Goal: Task Accomplishment & Management: Use online tool/utility

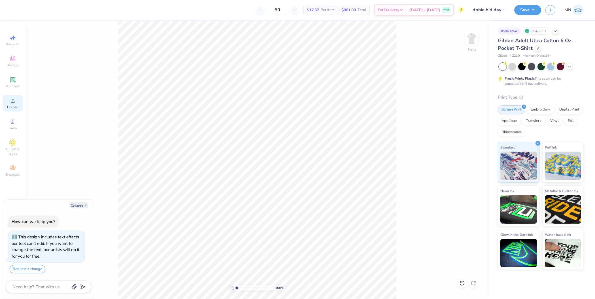
click at [9, 104] on div "Upload" at bounding box center [13, 103] width 20 height 17
type textarea "x"
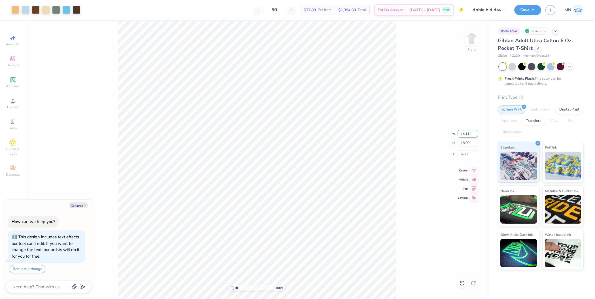
click at [467, 133] on input "14.11" at bounding box center [467, 134] width 20 height 8
type input "10"
type textarea "x"
type input "10.00"
type input "12.76"
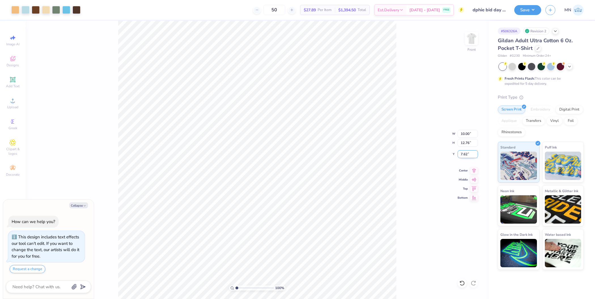
click at [468, 152] on input "7.62" at bounding box center [467, 154] width 20 height 8
type input "3"
type textarea "x"
type input "3.00"
click at [524, 7] on button "Save" at bounding box center [527, 9] width 27 height 10
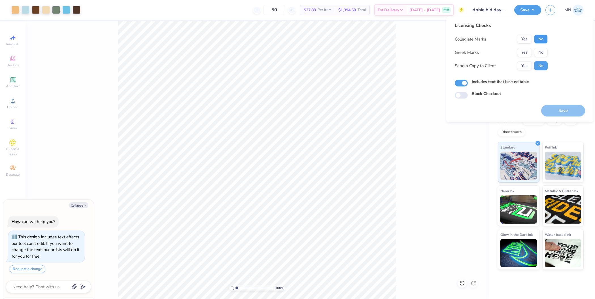
click at [541, 38] on button "No" at bounding box center [541, 39] width 14 height 9
click at [530, 50] on button "Yes" at bounding box center [524, 52] width 15 height 9
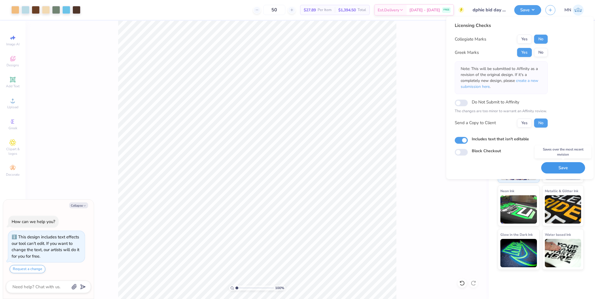
click at [552, 167] on button "Save" at bounding box center [563, 168] width 44 height 12
type textarea "x"
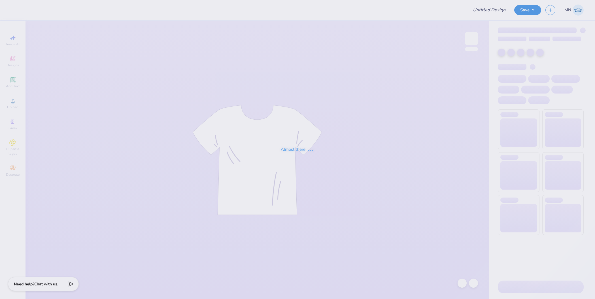
type input "Duke Sigma Chi fall merch ideas"
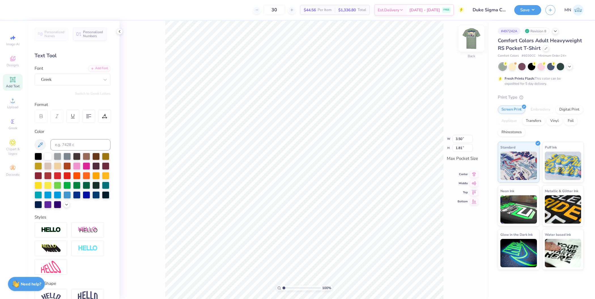
click at [475, 45] on img at bounding box center [471, 38] width 23 height 23
type input "13.54"
type input "12.00"
type input "8.99"
type input "2.49"
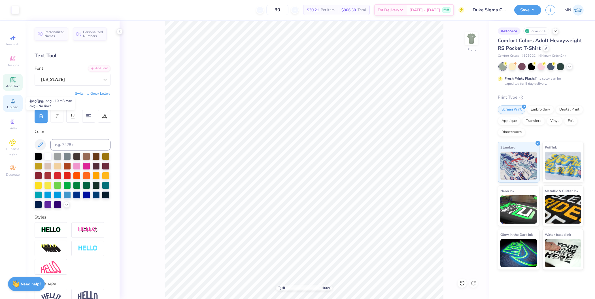
click at [18, 98] on div "Upload" at bounding box center [13, 103] width 20 height 17
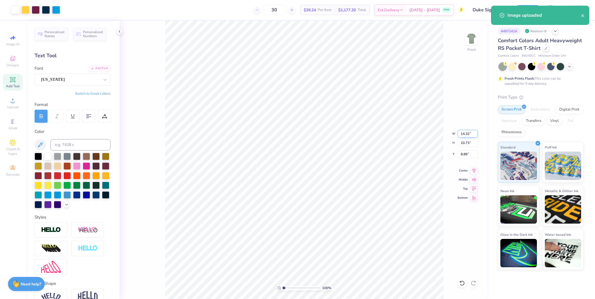
click at [465, 132] on input "14.32" at bounding box center [467, 134] width 20 height 8
type input "12.00"
type input "8.99"
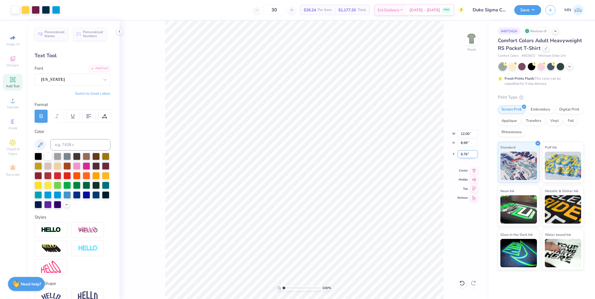
click at [465, 154] on input "9.76" at bounding box center [467, 154] width 20 height 8
type input "3.00"
type input "11.05"
type input "0.71"
type input "12.21"
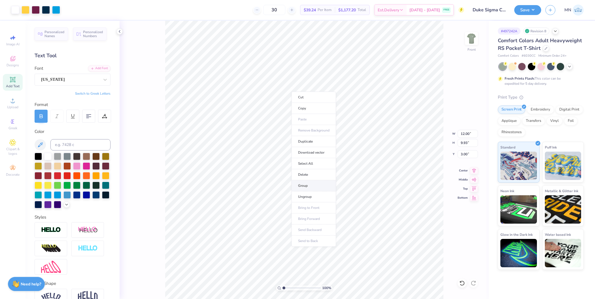
click at [303, 185] on li "Group" at bounding box center [313, 185] width 44 height 11
click at [521, 11] on button "Save" at bounding box center [527, 9] width 27 height 10
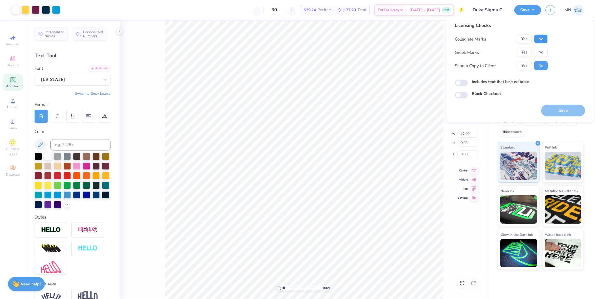
click at [535, 40] on button "No" at bounding box center [541, 39] width 14 height 9
click at [521, 50] on button "Yes" at bounding box center [524, 52] width 15 height 9
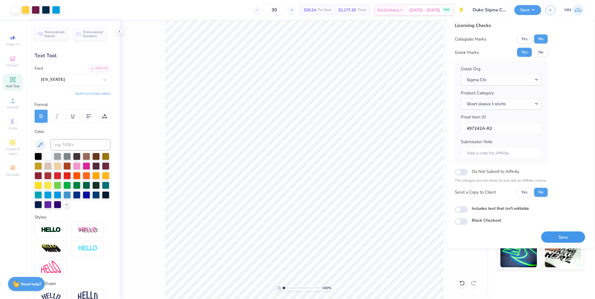
click at [565, 238] on button "Save" at bounding box center [563, 237] width 44 height 12
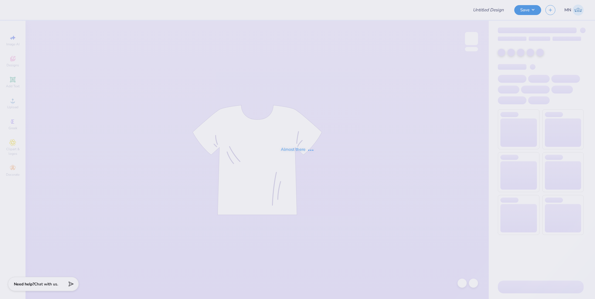
type input "WRC Hoodies"
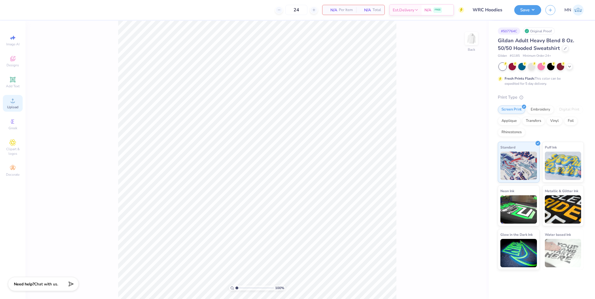
click at [15, 104] on div "Upload" at bounding box center [13, 103] width 20 height 17
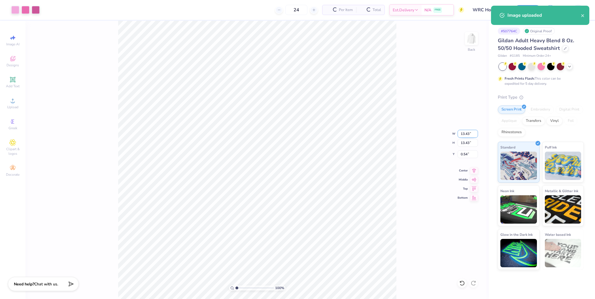
click at [459, 134] on input "13.43" at bounding box center [467, 134] width 20 height 8
type input "4.00"
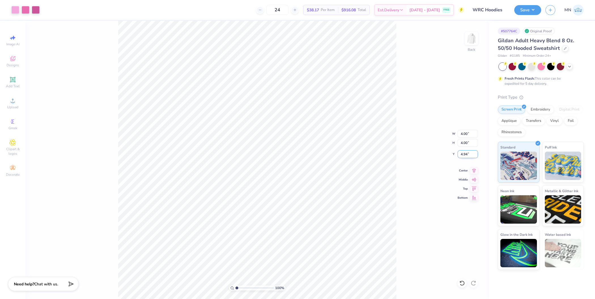
click at [469, 152] on input "4.94" at bounding box center [467, 154] width 20 height 8
type input "2.80"
click at [466, 133] on input "4.00" at bounding box center [467, 134] width 20 height 8
type input "3.50"
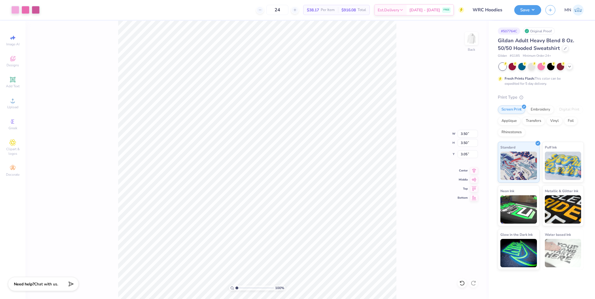
type input "3.00"
click at [464, 154] on input "3.00" at bounding box center [467, 154] width 20 height 8
click at [467, 150] on input "3.00" at bounding box center [467, 154] width 20 height 8
type input "2.00"
click at [470, 35] on img at bounding box center [471, 38] width 23 height 23
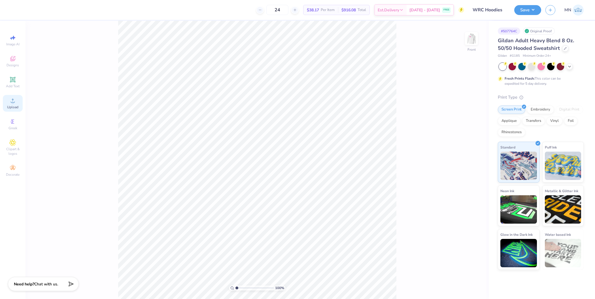
click at [18, 107] on span "Upload" at bounding box center [12, 107] width 11 height 5
click at [15, 105] on span "Upload" at bounding box center [12, 107] width 11 height 5
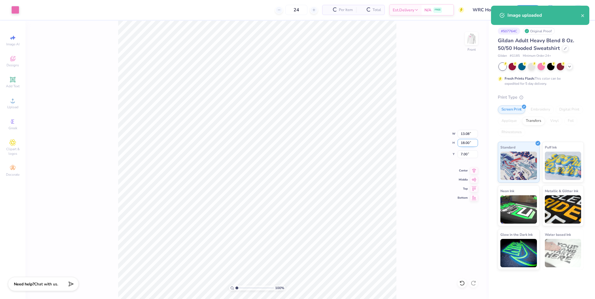
click at [464, 143] on input "18.00" at bounding box center [467, 143] width 20 height 8
type input "15"
type input "10.90"
type input "15.00"
click at [463, 155] on input "8.50" at bounding box center [467, 154] width 20 height 8
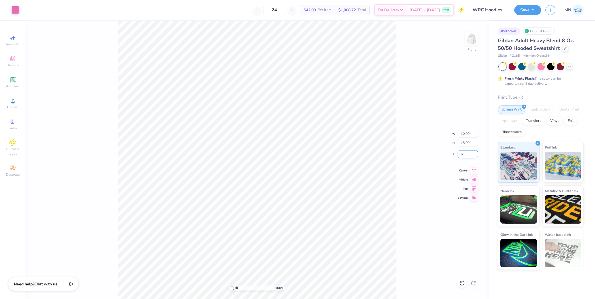
type input "6.00"
type input "1.62"
click at [239, 287] on input "range" at bounding box center [254, 287] width 38 height 5
click at [11, 80] on icon at bounding box center [12, 79] width 4 height 4
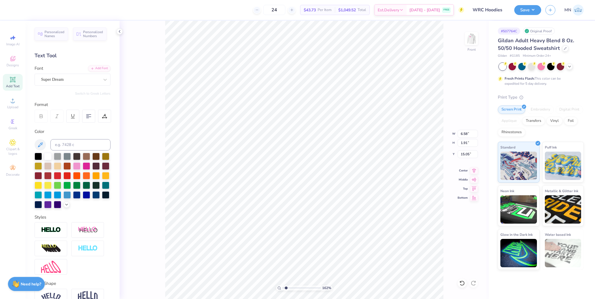
type input "21.30"
click at [88, 64] on div "Personalized Names Personalized Numbers Text Tool Add Font Font Super Dream Swi…" at bounding box center [72, 160] width 94 height 278
click at [94, 69] on div "Add Font" at bounding box center [99, 68] width 22 height 7
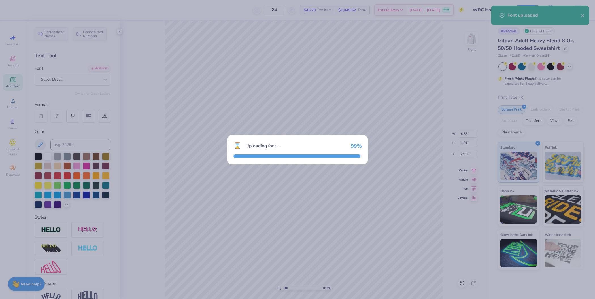
type input "9.14"
type input "1.81"
type input "21.34"
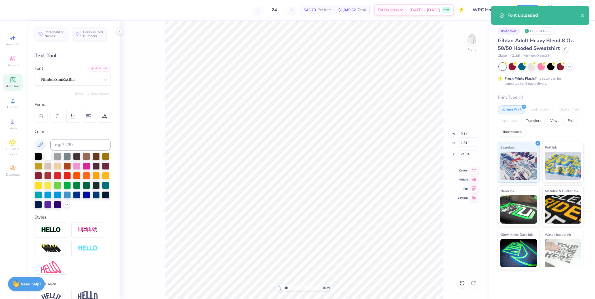
scroll to position [6, 1]
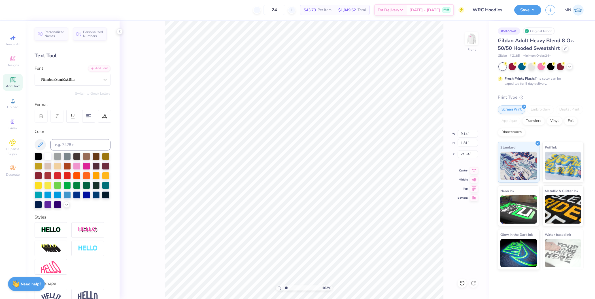
type textarea "NEU WRC"
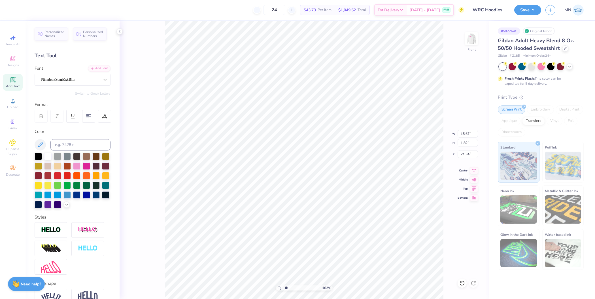
type input "6.64"
type input "0.77"
type input "22.39"
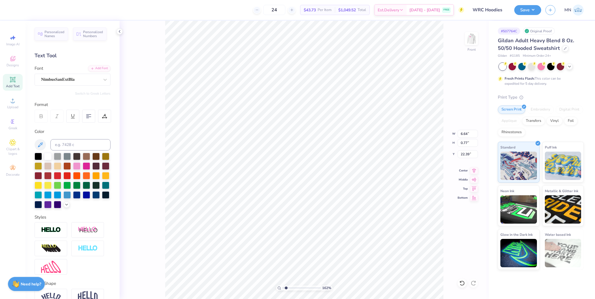
type input "10.90"
type input "15.00"
type input "6.00"
type input "6.64"
type input "0.77"
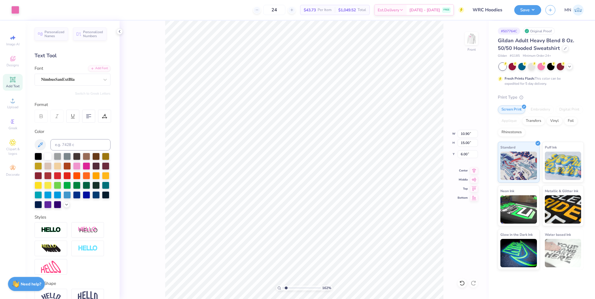
type input "22.39"
click at [71, 150] on div "Color" at bounding box center [73, 168] width 76 height 80
click at [74, 147] on input at bounding box center [80, 144] width 60 height 11
type input "218"
type input "20.61"
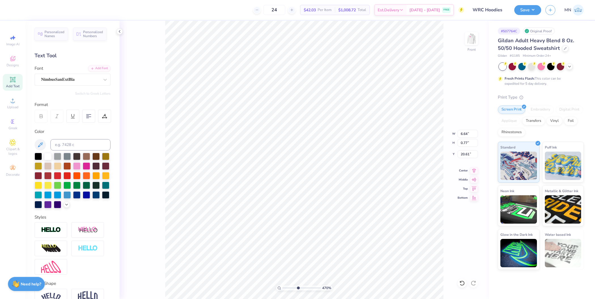
drag, startPoint x: 287, startPoint y: 288, endPoint x: 298, endPoint y: 288, distance: 10.8
type input "4.7"
click at [298, 288] on input "range" at bounding box center [301, 287] width 38 height 5
type input "4.71"
type input "0.55"
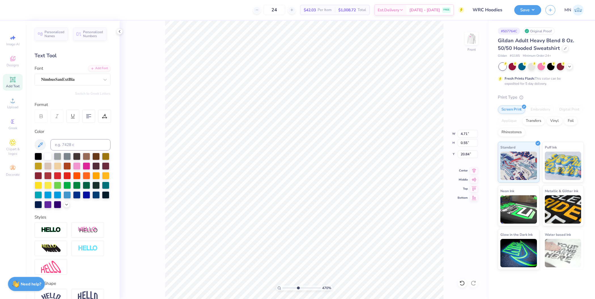
type input "20.45"
type input "4.88"
type input "0.57"
type input "20.43"
drag, startPoint x: 298, startPoint y: 287, endPoint x: 291, endPoint y: 287, distance: 6.8
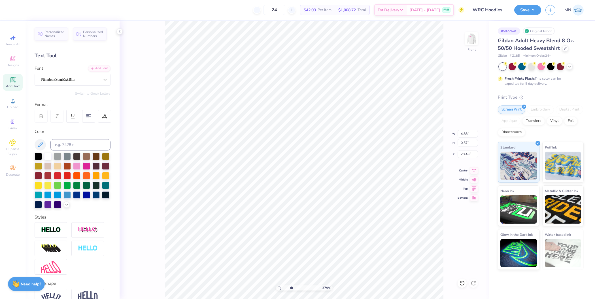
type input "3"
click at [291, 287] on input "range" at bounding box center [301, 287] width 38 height 5
type input "10.90"
type input "15.00"
type input "6.00"
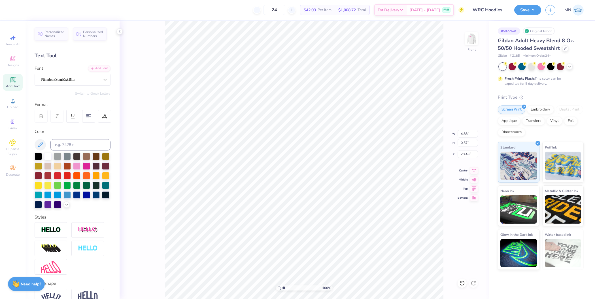
drag, startPoint x: 291, startPoint y: 287, endPoint x: 261, endPoint y: 282, distance: 30.4
type input "1"
click at [282, 285] on input "range" at bounding box center [301, 287] width 38 height 5
click at [338, 234] on li "Group" at bounding box center [344, 238] width 44 height 11
click at [529, 10] on button "Save" at bounding box center [527, 9] width 27 height 10
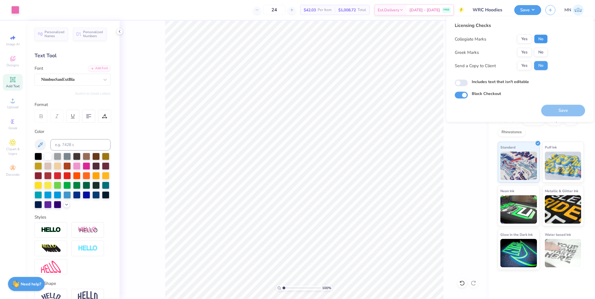
click at [543, 38] on button "No" at bounding box center [541, 39] width 14 height 9
click at [541, 51] on button "No" at bounding box center [541, 52] width 14 height 9
click at [558, 109] on button "Save" at bounding box center [563, 111] width 44 height 12
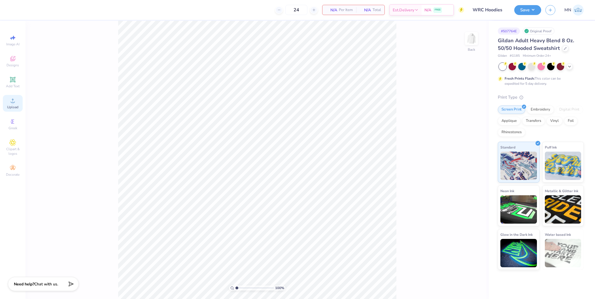
click at [3, 102] on div "Upload" at bounding box center [13, 103] width 20 height 17
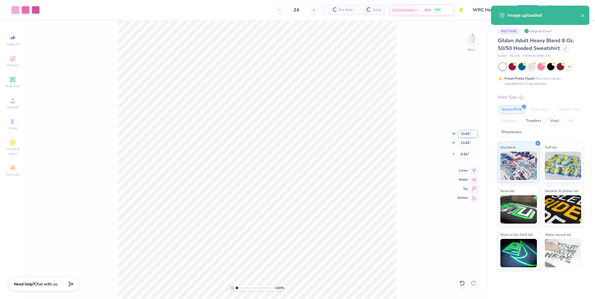
click at [466, 133] on input "13.43" at bounding box center [467, 134] width 20 height 8
type input "3.50"
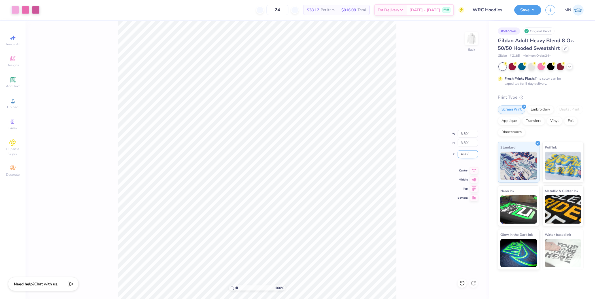
click at [465, 154] on input "4.86" at bounding box center [467, 154] width 20 height 8
type input "3.00"
click at [467, 155] on input "3.00" at bounding box center [467, 154] width 20 height 8
type input "2.00"
drag, startPoint x: 467, startPoint y: 42, endPoint x: 412, endPoint y: 62, distance: 58.5
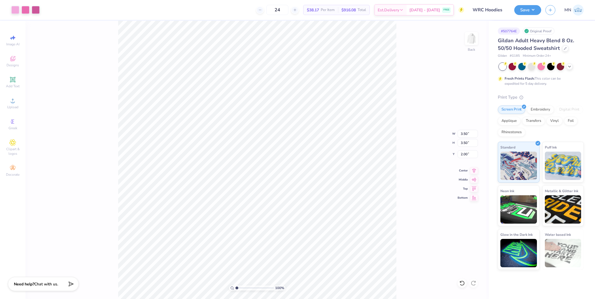
click at [467, 41] on img at bounding box center [471, 38] width 11 height 11
click at [17, 105] on div "Upload" at bounding box center [13, 103] width 20 height 17
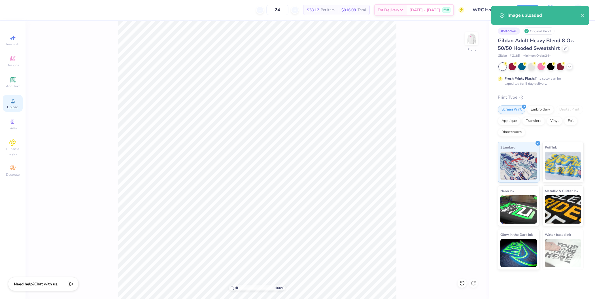
click at [7, 104] on div "Upload" at bounding box center [13, 103] width 20 height 17
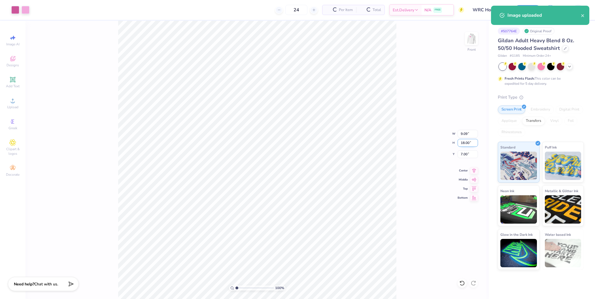
click at [463, 144] on input "18.00" at bounding box center [467, 143] width 20 height 8
type input "15"
type input "7.58"
type input "15.00"
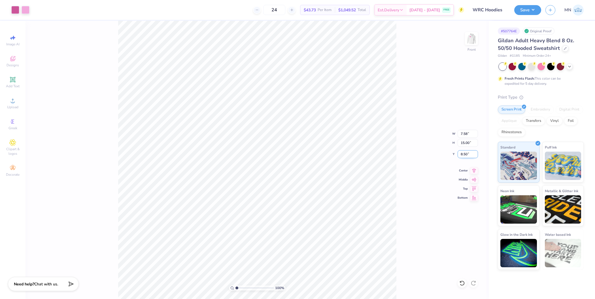
click at [468, 156] on input "8.50" at bounding box center [467, 154] width 20 height 8
type input "6.00"
click at [528, 11] on button "Save" at bounding box center [527, 9] width 27 height 10
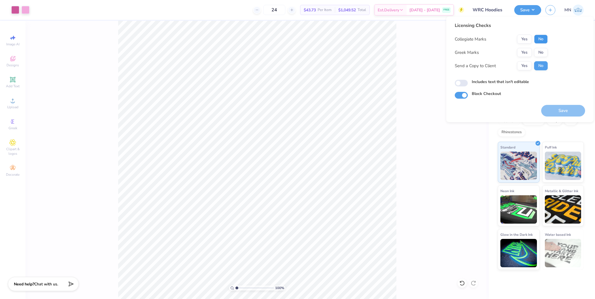
click at [546, 39] on button "No" at bounding box center [541, 39] width 14 height 9
click at [539, 51] on button "No" at bounding box center [541, 52] width 14 height 9
click at [556, 113] on button "Save" at bounding box center [563, 111] width 44 height 12
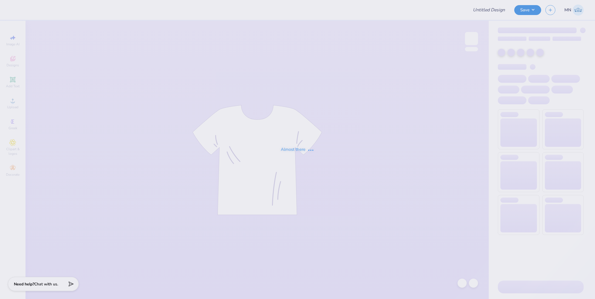
type input "WRC Hoodies"
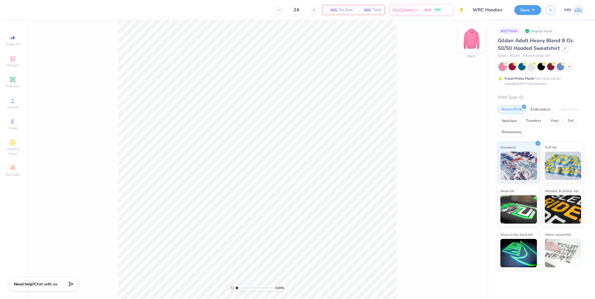
click at [471, 40] on img at bounding box center [471, 38] width 23 height 23
click at [13, 106] on span "Upload" at bounding box center [12, 107] width 11 height 5
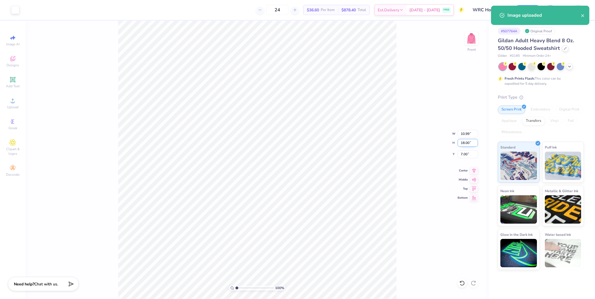
click at [469, 141] on input "18.00" at bounding box center [467, 143] width 20 height 8
type input "5"
type input "15"
type input "9.16"
type input "15.00"
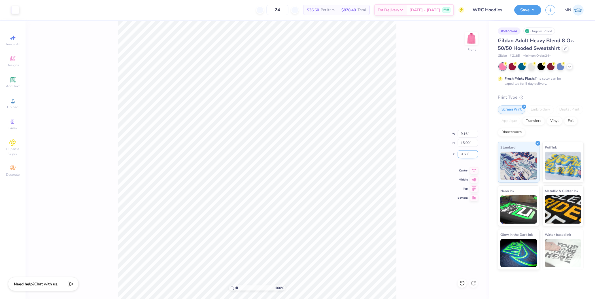
click at [466, 156] on input "8.50" at bounding box center [467, 154] width 20 height 8
type input "6.00"
click at [11, 78] on icon at bounding box center [12, 79] width 4 height 4
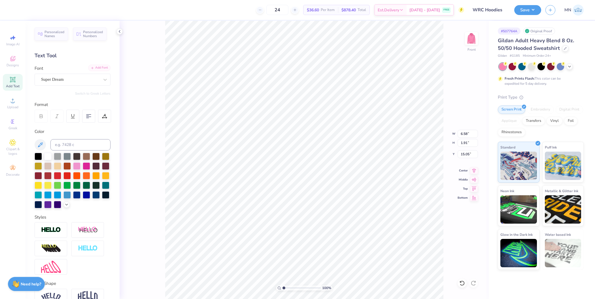
click at [97, 69] on div "Add Font" at bounding box center [99, 68] width 22 height 7
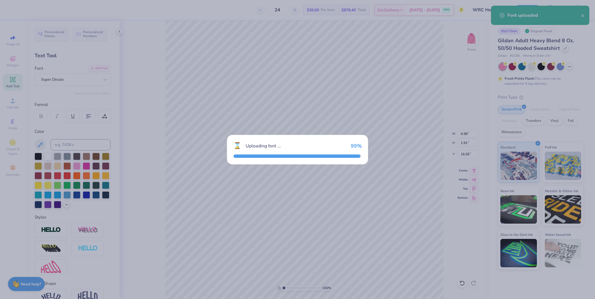
type input "9.14"
type input "1.81"
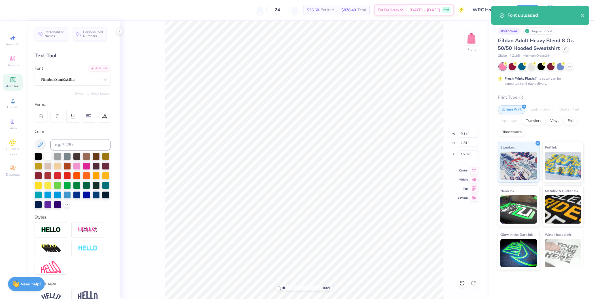
type input "22.25"
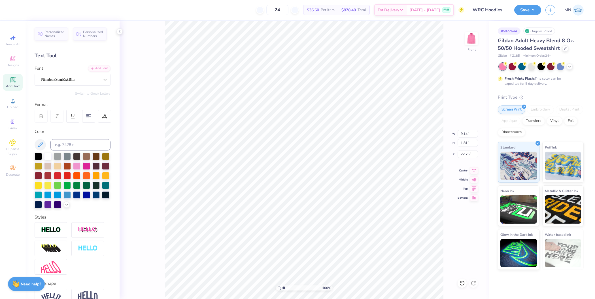
type textarea "NEW WRC"
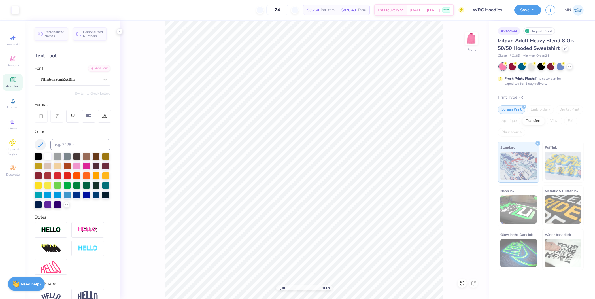
drag, startPoint x: 281, startPoint y: 289, endPoint x: 285, endPoint y: 289, distance: 3.7
click at [285, 289] on div "100 %" at bounding box center [304, 287] width 57 height 5
drag, startPoint x: 284, startPoint y: 288, endPoint x: 295, endPoint y: 288, distance: 10.8
type input "4.03"
click at [295, 288] on input "range" at bounding box center [301, 287] width 38 height 5
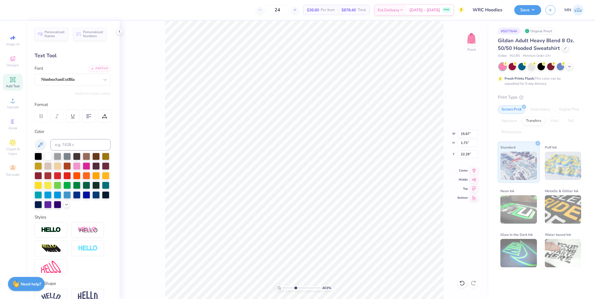
type input "8.66"
type input "0.96"
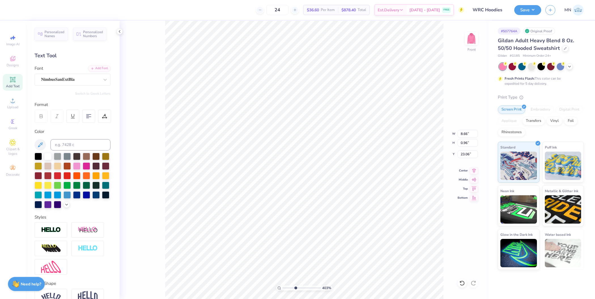
type input "21.72"
type input "3.25"
type input "0.36"
type input "20.64"
type input "3.56"
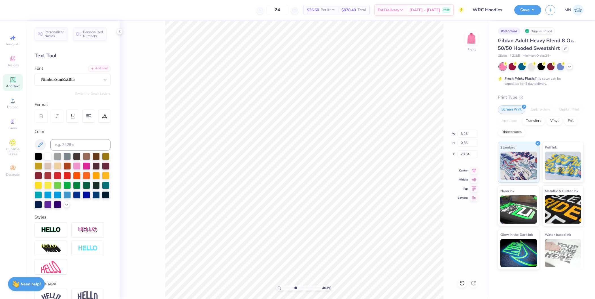
type input "0.39"
click at [243, 280] on div "353 %" at bounding box center [304, 160] width 278 height 278
drag, startPoint x: 282, startPoint y: 289, endPoint x: 288, endPoint y: 289, distance: 5.7
type input "2.11"
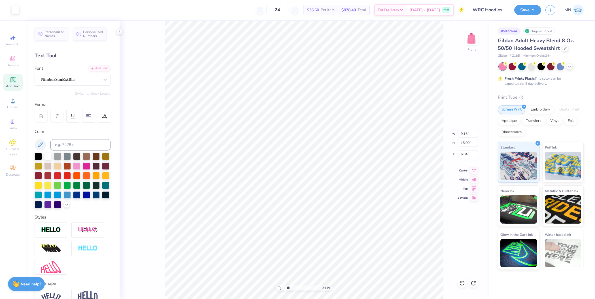
click at [288, 289] on input "range" at bounding box center [301, 287] width 38 height 5
type input "20.61"
drag, startPoint x: 288, startPoint y: 287, endPoint x: 299, endPoint y: 286, distance: 11.1
type input "5.17"
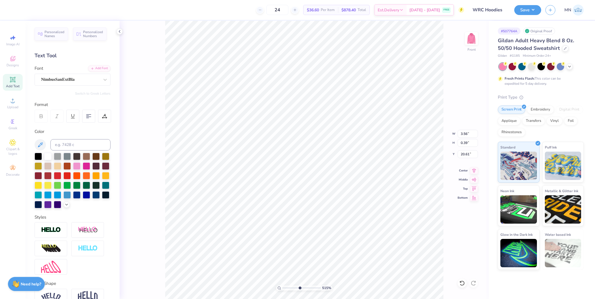
click at [299, 286] on input "range" at bounding box center [301, 287] width 38 height 5
type input "20.61"
drag, startPoint x: 300, startPoint y: 287, endPoint x: 235, endPoint y: 276, distance: 65.6
type input "1"
click at [282, 285] on input "range" at bounding box center [301, 287] width 38 height 5
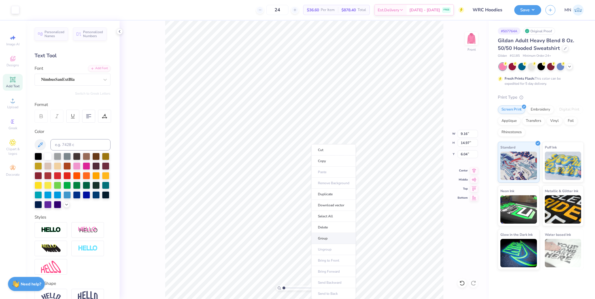
click at [332, 239] on li "Group" at bounding box center [333, 238] width 44 height 11
click at [466, 143] on input "14.97" at bounding box center [467, 143] width 20 height 8
type input "15"
type input "9.18"
type input "15.00"
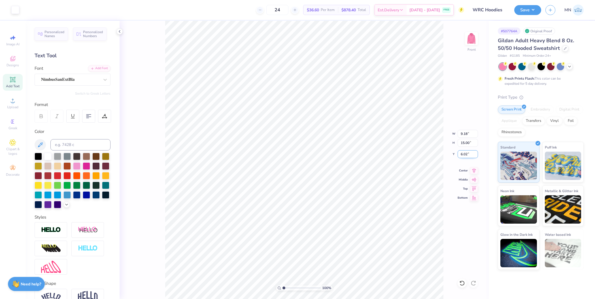
click at [466, 151] on input "6.02" at bounding box center [467, 154] width 20 height 8
type input "6.00"
click at [474, 35] on img at bounding box center [471, 38] width 23 height 23
click at [15, 99] on icon at bounding box center [12, 100] width 7 height 7
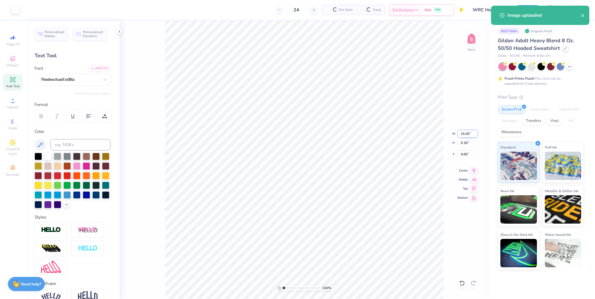
click at [465, 135] on input "15.00" at bounding box center [467, 134] width 20 height 8
type input "4.00"
type input "1.38"
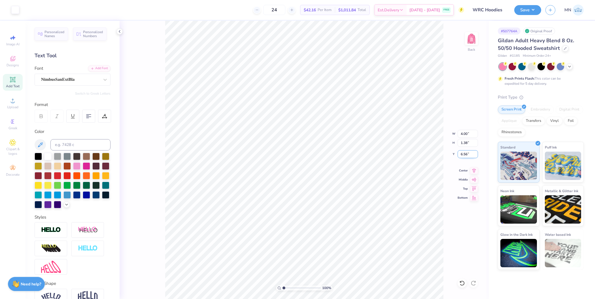
click at [467, 152] on input "6.56" at bounding box center [467, 154] width 20 height 8
type input "3.00"
click at [522, 6] on button "Save" at bounding box center [527, 9] width 27 height 10
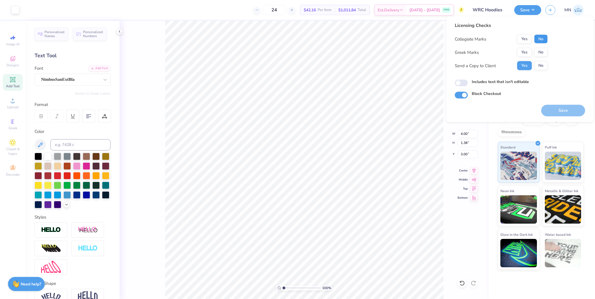
click at [542, 39] on button "No" at bounding box center [541, 39] width 14 height 9
click at [543, 54] on button "No" at bounding box center [541, 52] width 14 height 9
click at [560, 114] on button "Save" at bounding box center [563, 111] width 44 height 12
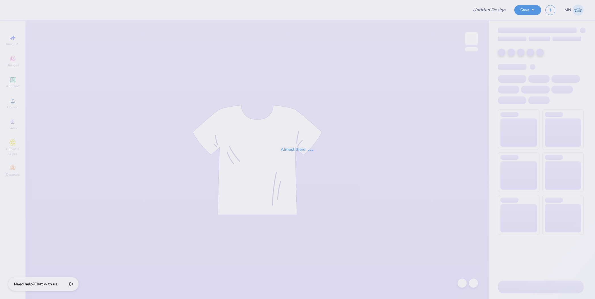
type input "WRC Hoodies"
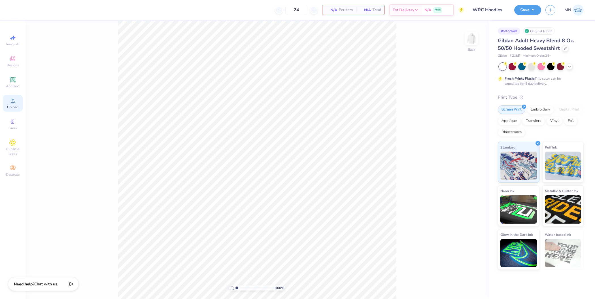
click at [11, 104] on div "Upload" at bounding box center [13, 103] width 20 height 17
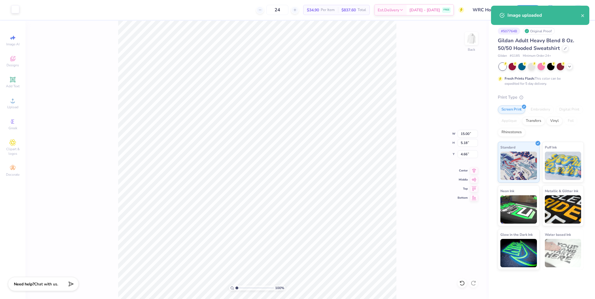
click at [15, 10] on div at bounding box center [15, 9] width 8 height 8
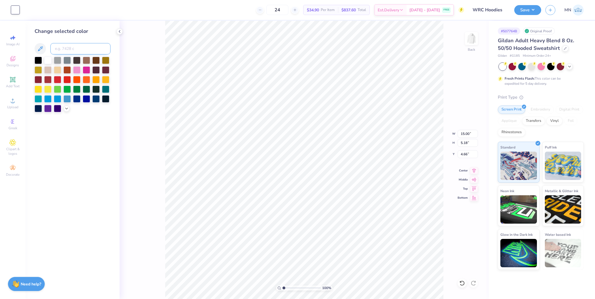
click at [91, 46] on input at bounding box center [80, 48] width 60 height 11
type input "211"
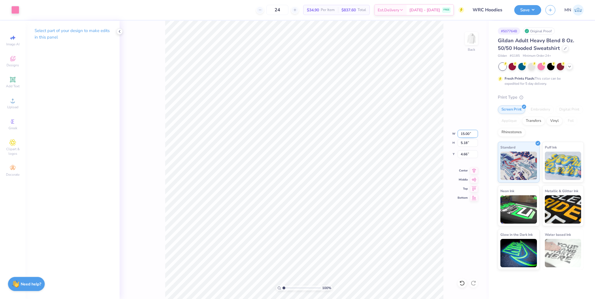
click at [468, 135] on input "15.00" at bounding box center [467, 134] width 20 height 8
type input "4.00"
type input "1.38"
click at [467, 153] on input "6.56" at bounding box center [467, 154] width 20 height 8
type input "3.00"
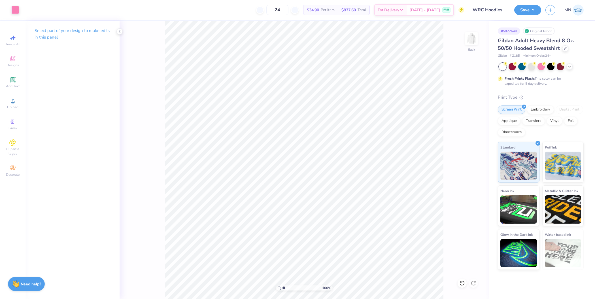
click at [472, 40] on img at bounding box center [471, 38] width 11 height 11
click at [475, 40] on img at bounding box center [471, 38] width 23 height 23
click at [16, 11] on div at bounding box center [15, 9] width 8 height 8
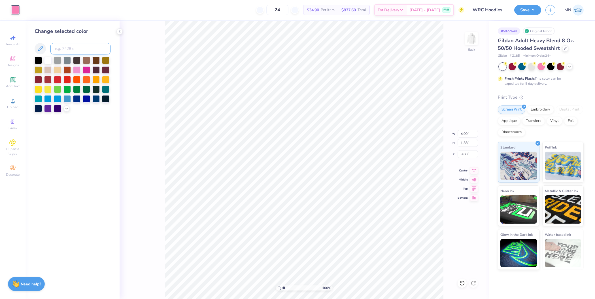
click at [69, 46] on input at bounding box center [80, 48] width 60 height 11
type input "218"
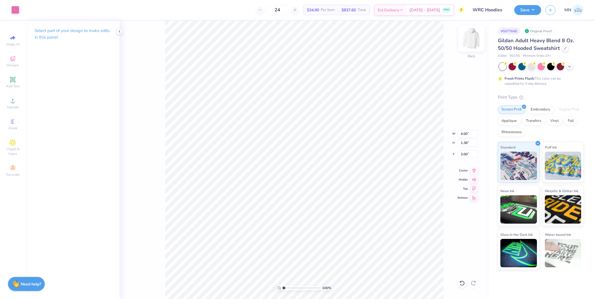
click at [472, 38] on img at bounding box center [471, 38] width 23 height 23
click at [14, 100] on icon at bounding box center [12, 100] width 7 height 7
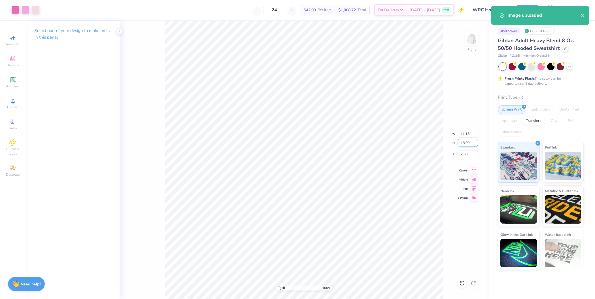
click at [467, 145] on input "18.00" at bounding box center [467, 143] width 20 height 8
type input "15"
type input "9.31"
type input "15.00"
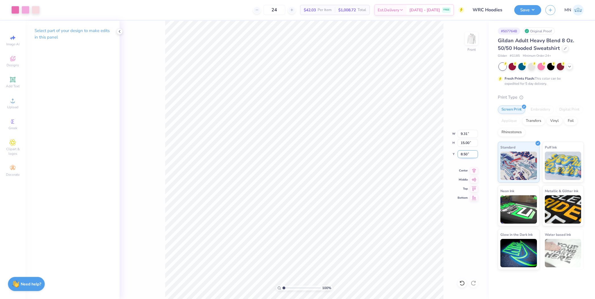
click at [464, 154] on input "8.50" at bounding box center [467, 154] width 20 height 8
type input "6.00"
click at [14, 75] on div "Add Text" at bounding box center [13, 82] width 20 height 17
type input "6.58"
type input "1.91"
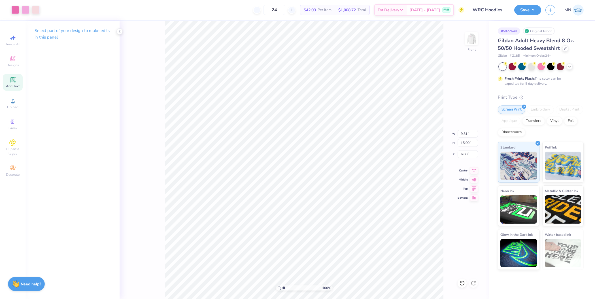
type input "15.05"
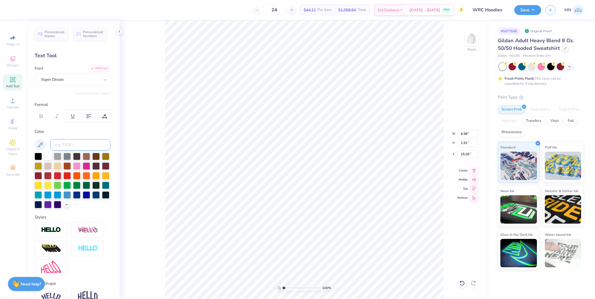
click at [78, 145] on input at bounding box center [80, 144] width 60 height 11
type input "218"
click at [95, 69] on div "Add Font" at bounding box center [99, 68] width 22 height 7
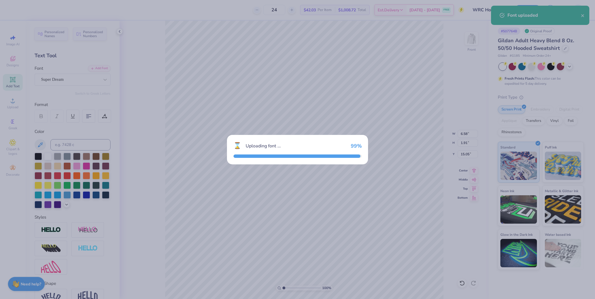
type input "9.14"
type input "1.81"
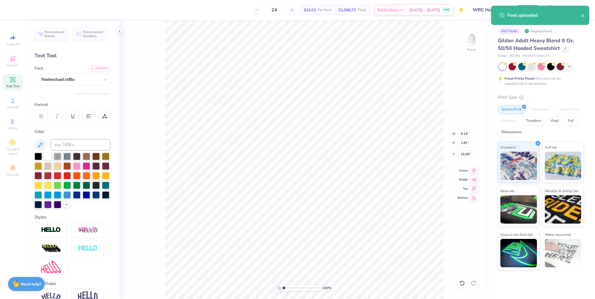
type input "21.78"
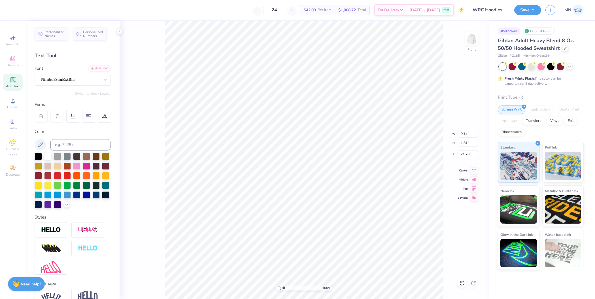
type textarea "NEW WRC"
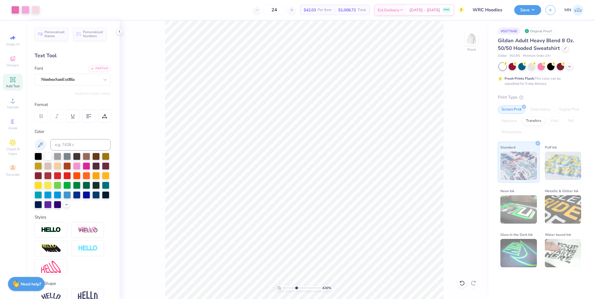
drag, startPoint x: 283, startPoint y: 287, endPoint x: 296, endPoint y: 287, distance: 12.5
type input "4.26"
click at [296, 287] on input "range" at bounding box center [301, 287] width 38 height 5
type input "9.96"
type input "1.10"
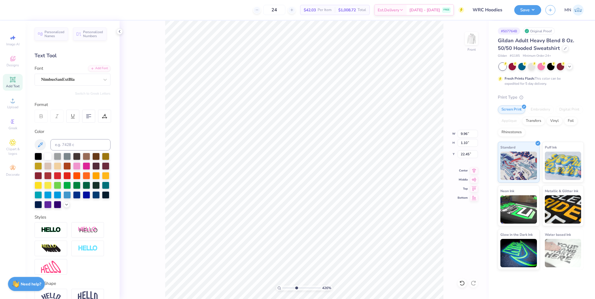
type input "21.69"
click at [467, 133] on input "9.96" at bounding box center [467, 134] width 20 height 8
type input "7.00"
type input "0.77"
type input "21.85"
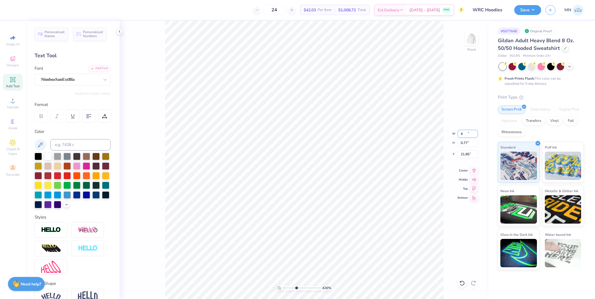
type input "4.00"
type input "0.44"
type input "20.56"
type input "3.58"
type input "0.40"
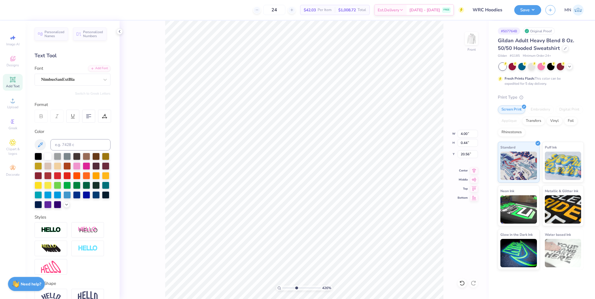
type input "20.60"
type input "9.31"
type input "15.00"
type input "6.00"
drag, startPoint x: 296, startPoint y: 287, endPoint x: 238, endPoint y: 279, distance: 58.0
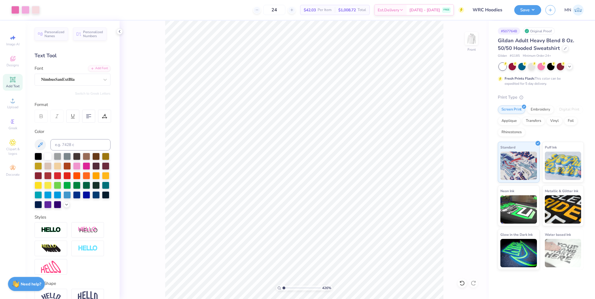
type input "1"
click at [282, 285] on input "range" at bounding box center [301, 287] width 38 height 5
click at [306, 234] on li "Group" at bounding box center [307, 238] width 44 height 11
click at [466, 153] on input "6.00" at bounding box center [467, 154] width 20 height 8
click at [530, 11] on button "Save" at bounding box center [527, 9] width 27 height 10
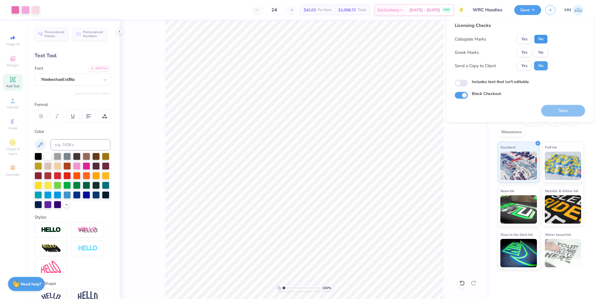
click at [538, 38] on button "No" at bounding box center [541, 39] width 14 height 9
click at [538, 52] on button "No" at bounding box center [541, 52] width 14 height 9
click at [563, 106] on button "Save" at bounding box center [563, 111] width 44 height 12
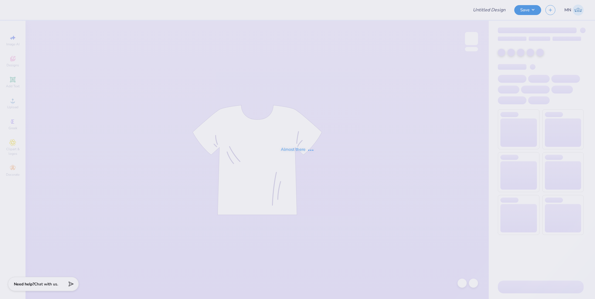
type input "WRC Hoodies"
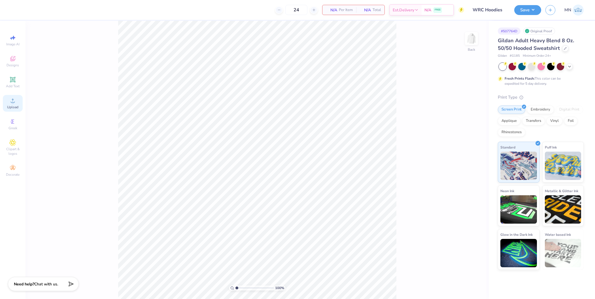
click at [18, 104] on div "Upload" at bounding box center [13, 103] width 20 height 17
click at [18, 108] on div "Upload" at bounding box center [13, 103] width 20 height 17
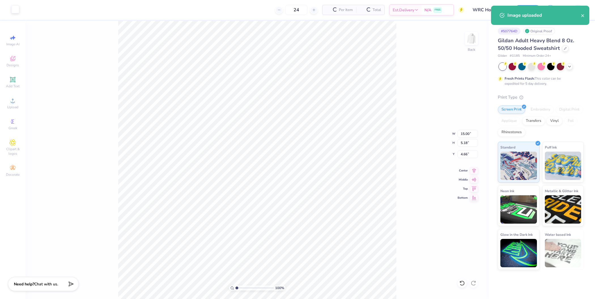
click at [13, 5] on div at bounding box center [15, 9] width 8 height 8
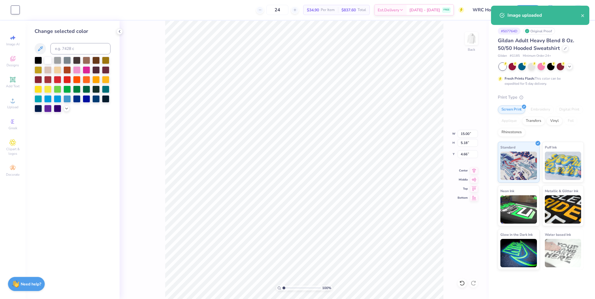
click at [69, 42] on div "Change selected color" at bounding box center [73, 69] width 76 height 85
click at [69, 48] on input at bounding box center [80, 48] width 60 height 11
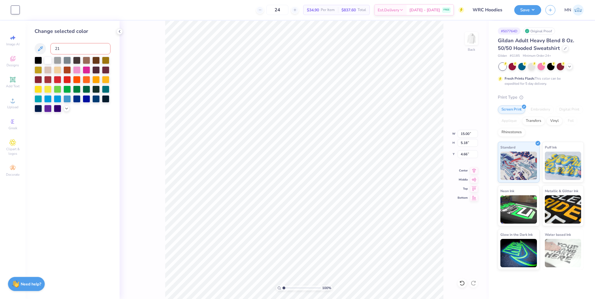
type input "218"
click at [466, 133] on input "15.00" at bounding box center [467, 134] width 20 height 8
type input "4.00"
type input "1.38"
click at [465, 154] on input "5.87" at bounding box center [467, 154] width 20 height 8
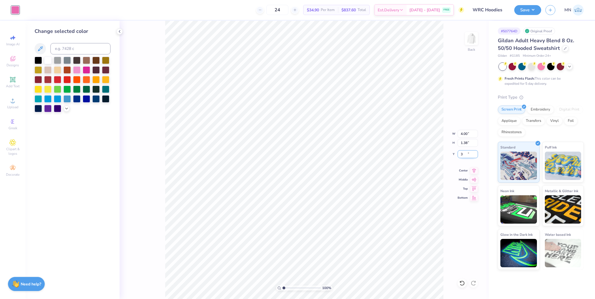
type input "3.00"
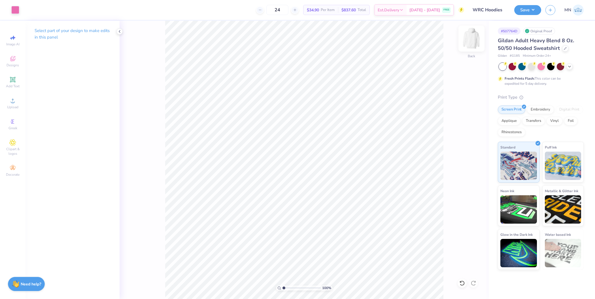
click at [473, 42] on img at bounding box center [471, 38] width 23 height 23
click at [14, 105] on span "Upload" at bounding box center [12, 107] width 11 height 5
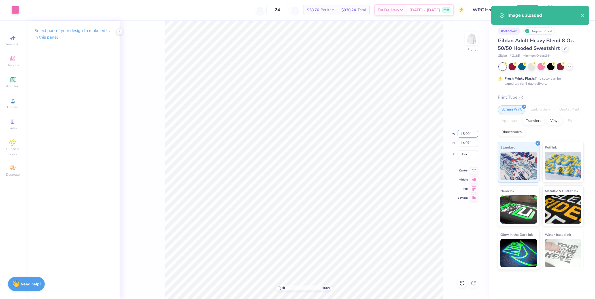
click at [466, 135] on input "15.00" at bounding box center [467, 134] width 20 height 8
type input "12.00"
type input "11.25"
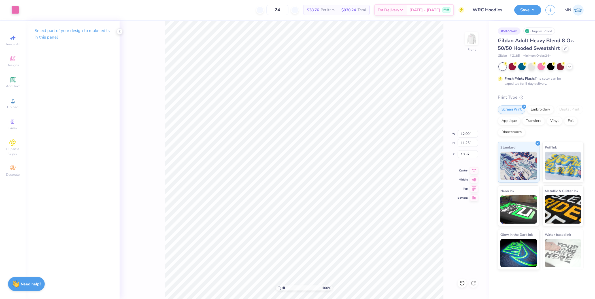
type input "7.48"
click at [13, 61] on icon at bounding box center [12, 58] width 7 height 7
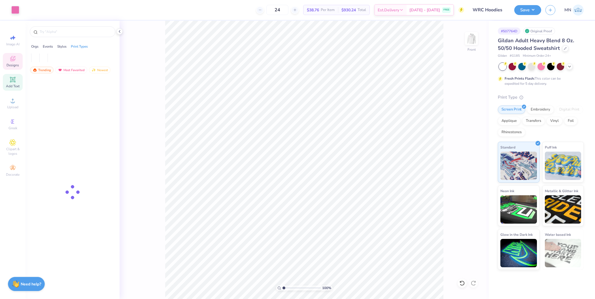
click at [14, 83] on icon at bounding box center [12, 79] width 7 height 7
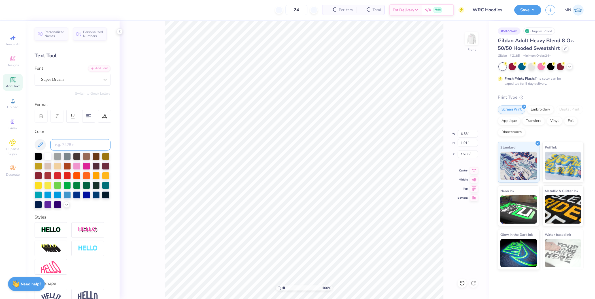
click at [76, 146] on input at bounding box center [80, 144] width 60 height 11
type input "218"
click at [95, 62] on div "Personalized Names Personalized Numbers Text Tool Add Font Font Super Dream Swi…" at bounding box center [72, 160] width 94 height 278
click at [96, 68] on div "Add Font" at bounding box center [99, 68] width 22 height 7
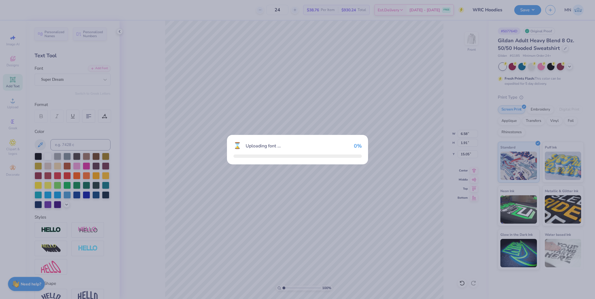
type input "6.83"
type input "1.95"
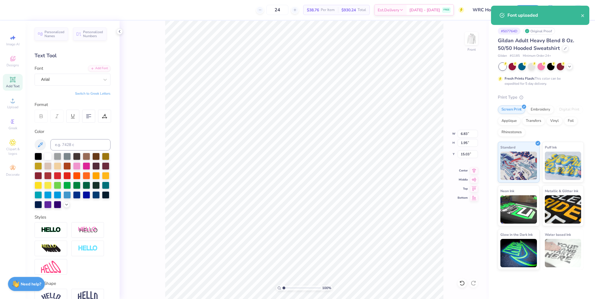
type input "6.72"
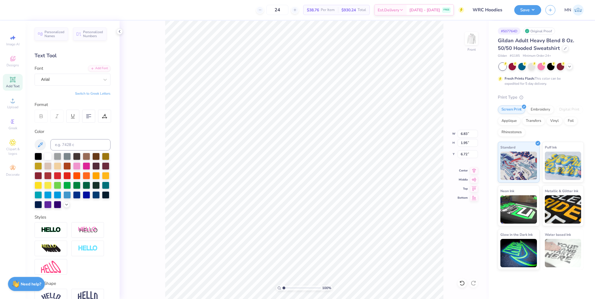
type textarea "[GEOGRAPHIC_DATA]"
type input "4.81"
type input "0.25"
type input "7.85"
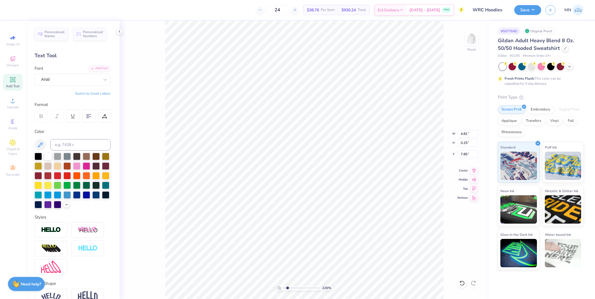
drag, startPoint x: 296, startPoint y: 287, endPoint x: 287, endPoint y: 287, distance: 8.8
type input "1.94"
click at [287, 287] on input "range" at bounding box center [301, 287] width 38 height 5
click at [268, 148] on li "Duplicate" at bounding box center [266, 151] width 44 height 11
type input "7.58"
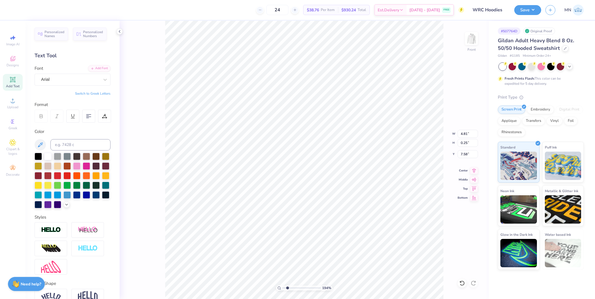
type input "6.54"
type input "0.34"
type input "7.49"
type input "4.81"
type input "0.25"
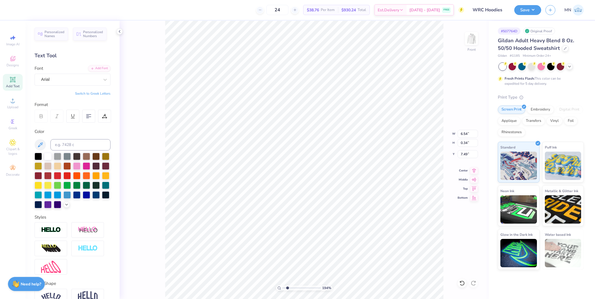
type input "16.62"
type textarea "BUILT ONE MILE AT A TIME"
type input "12.00"
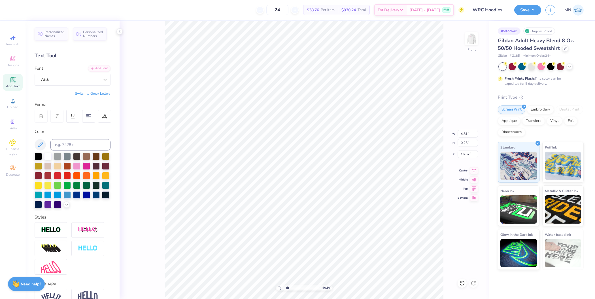
type input "11.25"
type input "7.48"
type input "4.18"
type input "0.25"
type input "17.59"
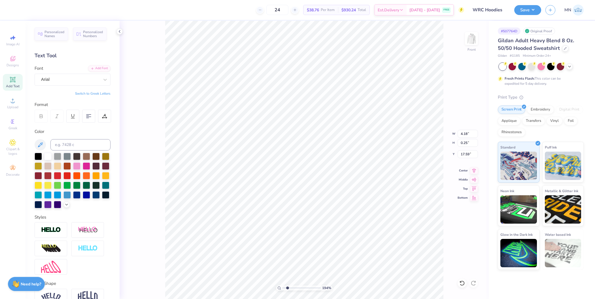
type input "5.92"
type input "0.35"
click at [347, 193] on li "Duplicate" at bounding box center [350, 194] width 44 height 11
type input "19.36"
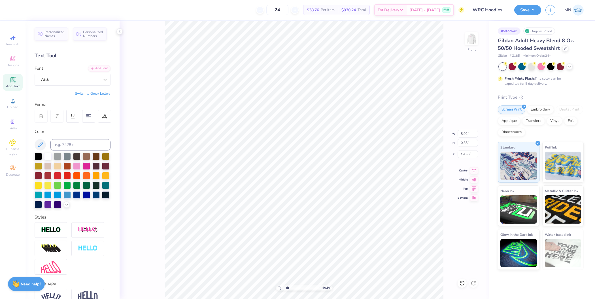
type textarea "SINCE [DATE]"
type input "18.38"
type input "2.09"
type input "0.28"
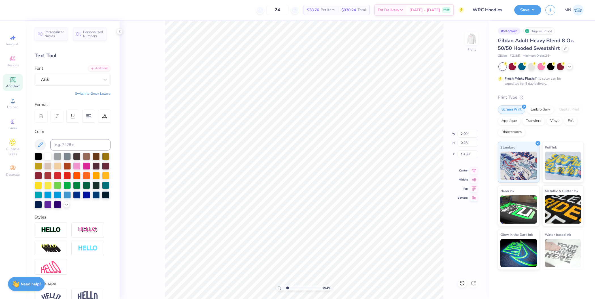
type input "18.45"
type input "5.92"
type input "1.24"
type input "17.49"
click at [309, 187] on li "Group" at bounding box center [315, 190] width 44 height 11
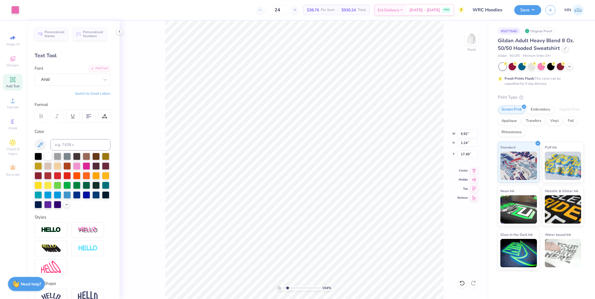
type input "6.54"
type input "11.24"
type input "7.49"
type input "17.84"
type input "1.24"
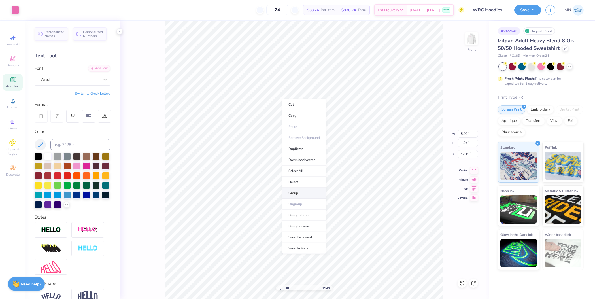
click at [301, 193] on li "Group" at bounding box center [304, 192] width 44 height 11
type input "6.54"
type input "11.24"
type input "7.49"
type input "2.17"
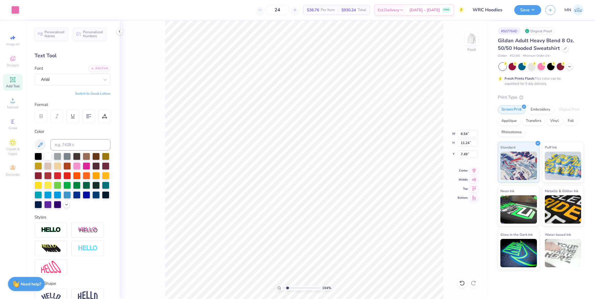
type input "1.45"
type input "8.16"
type input "0.34"
drag, startPoint x: 286, startPoint y: 287, endPoint x: 269, endPoint y: 284, distance: 17.9
type input "1"
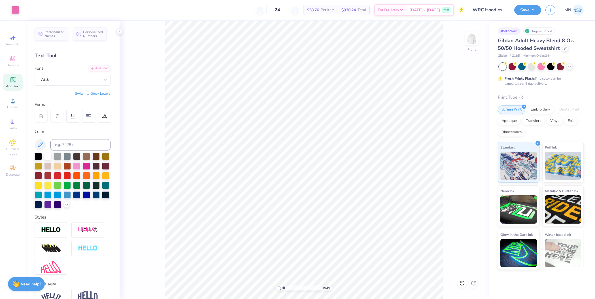
click at [282, 285] on input "range" at bounding box center [301, 287] width 38 height 5
click at [329, 237] on li "Group" at bounding box center [329, 238] width 44 height 11
click at [466, 134] on input "12.00" at bounding box center [467, 134] width 20 height 8
type input "12.50"
type input "11.71"
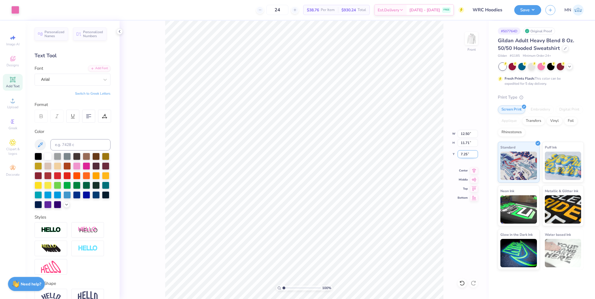
click at [466, 153] on input "7.25" at bounding box center [467, 154] width 20 height 8
type input "6.00"
click at [528, 13] on button "Save" at bounding box center [527, 9] width 27 height 10
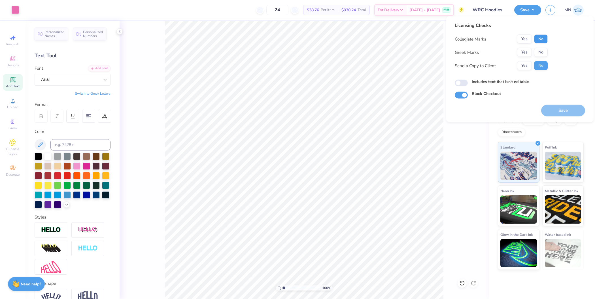
click at [541, 36] on button "No" at bounding box center [541, 39] width 14 height 9
click at [541, 58] on div "Collegiate Marks Yes No Greek Marks Yes No Send a Copy to Client Yes No" at bounding box center [500, 53] width 93 height 36
click at [542, 55] on button "No" at bounding box center [541, 52] width 14 height 9
click at [563, 112] on button "Save" at bounding box center [563, 111] width 44 height 12
